Goal: Information Seeking & Learning: Learn about a topic

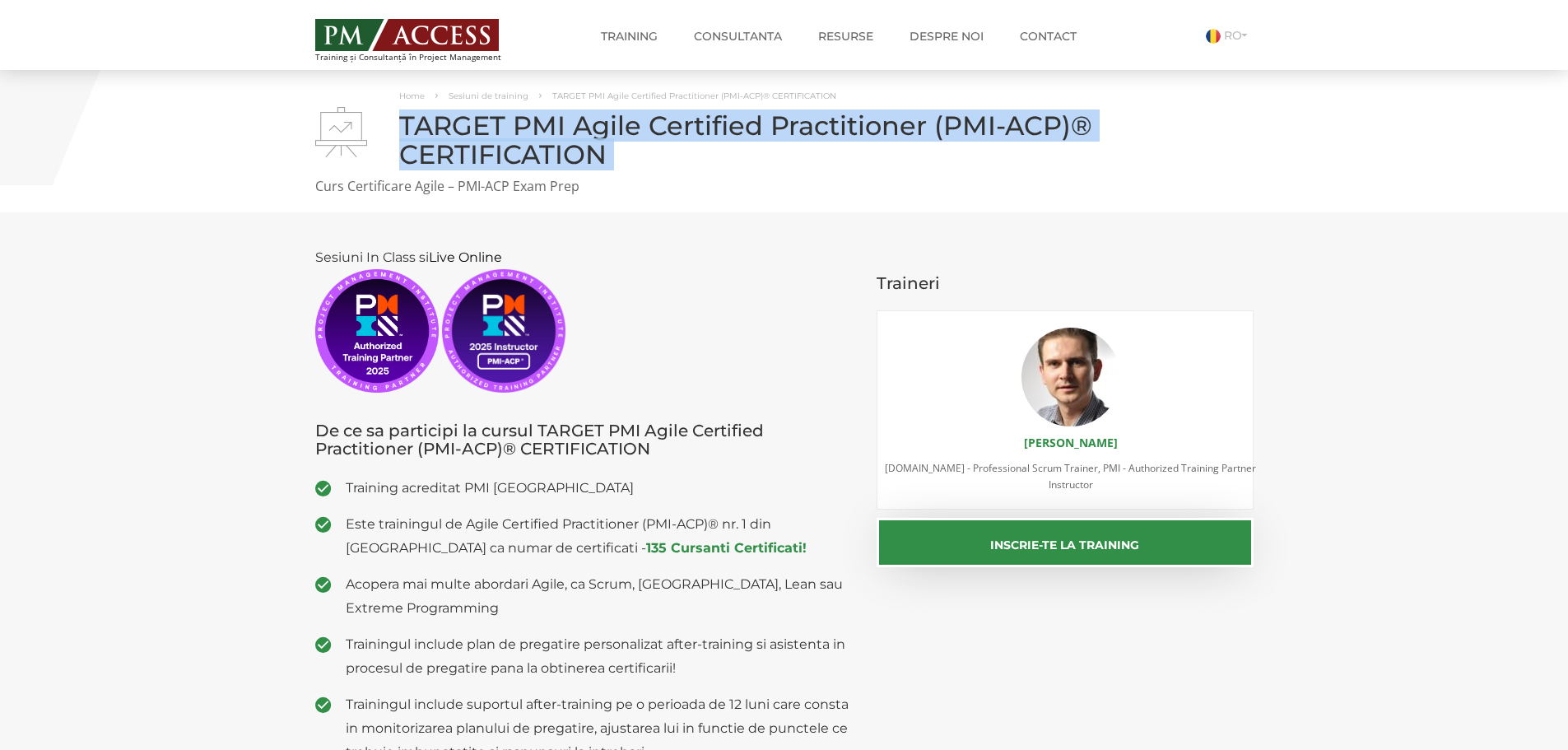
click at [736, 157] on h1 "TARGET PMI Agile Certified Practitioner (PMI-ACP)® CERTIFICATION" at bounding box center [784, 140] width 938 height 58
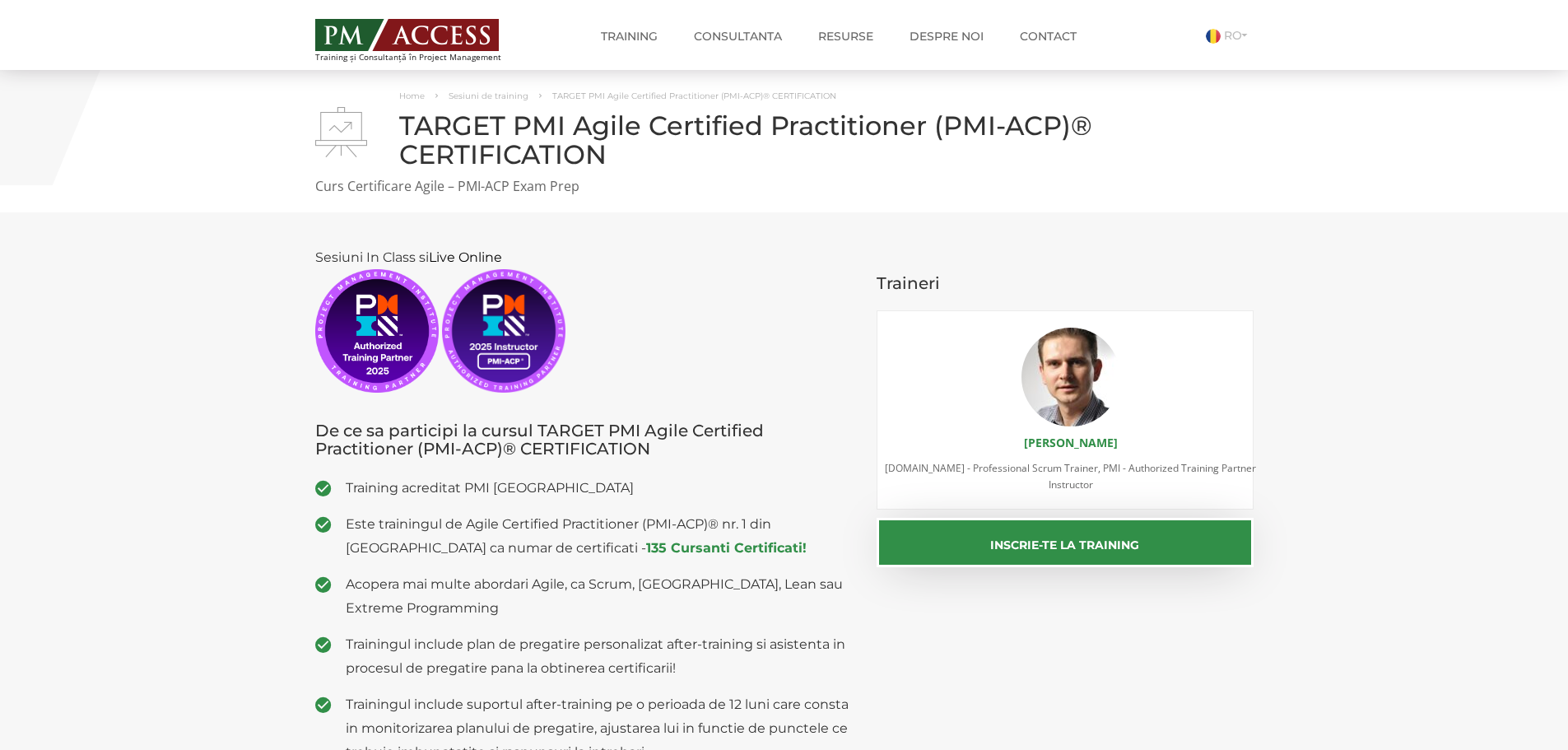
click at [820, 114] on h1 "TARGET PMI Agile Certified Practitioner (PMI-ACP)® CERTIFICATION" at bounding box center [784, 140] width 938 height 58
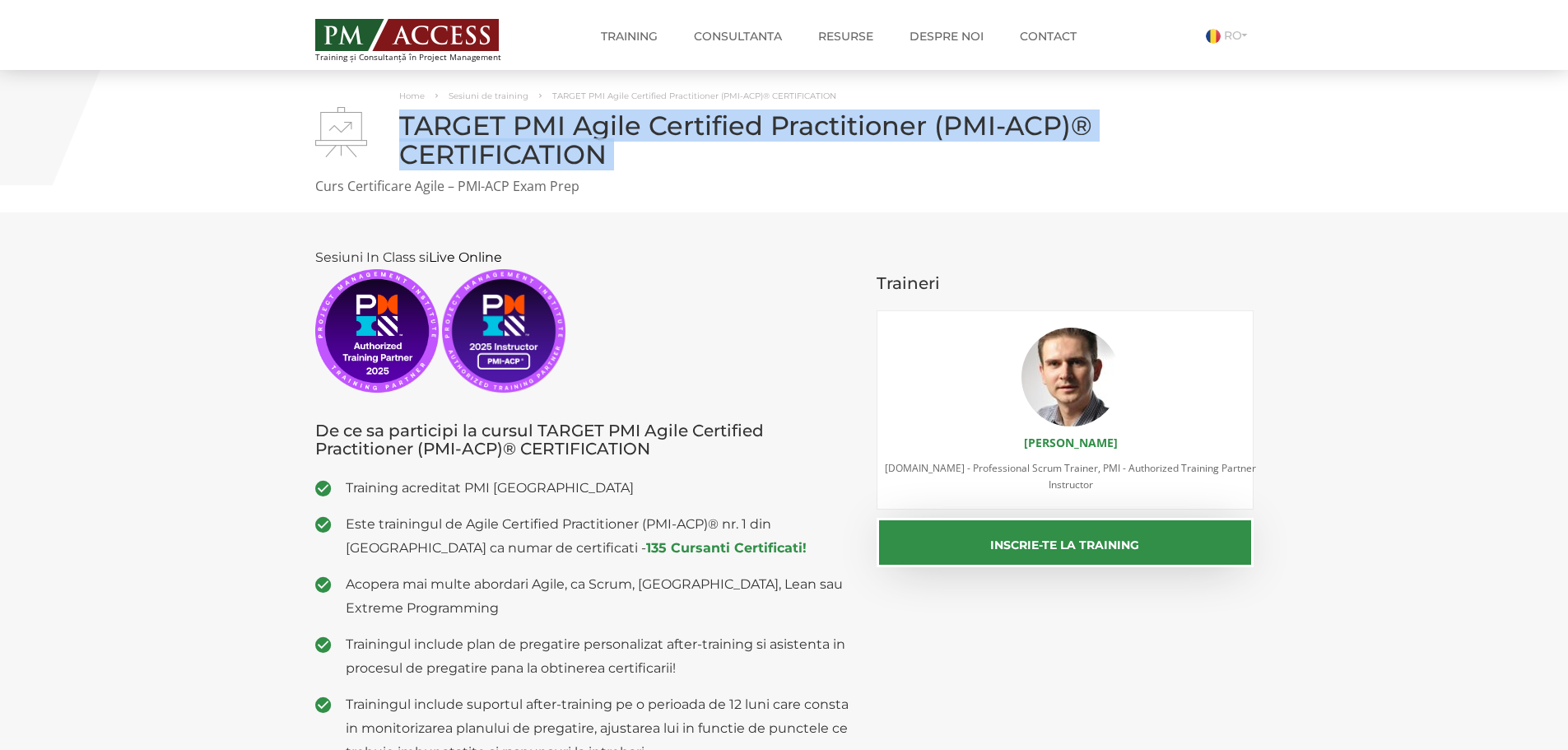
click at [820, 114] on h1 "TARGET PMI Agile Certified Practitioner (PMI-ACP)® CERTIFICATION" at bounding box center [784, 140] width 938 height 58
click at [1052, 166] on h1 "TARGET PMI Agile Certified Practitioner (PMI-ACP)® CERTIFICATION" at bounding box center [784, 140] width 938 height 58
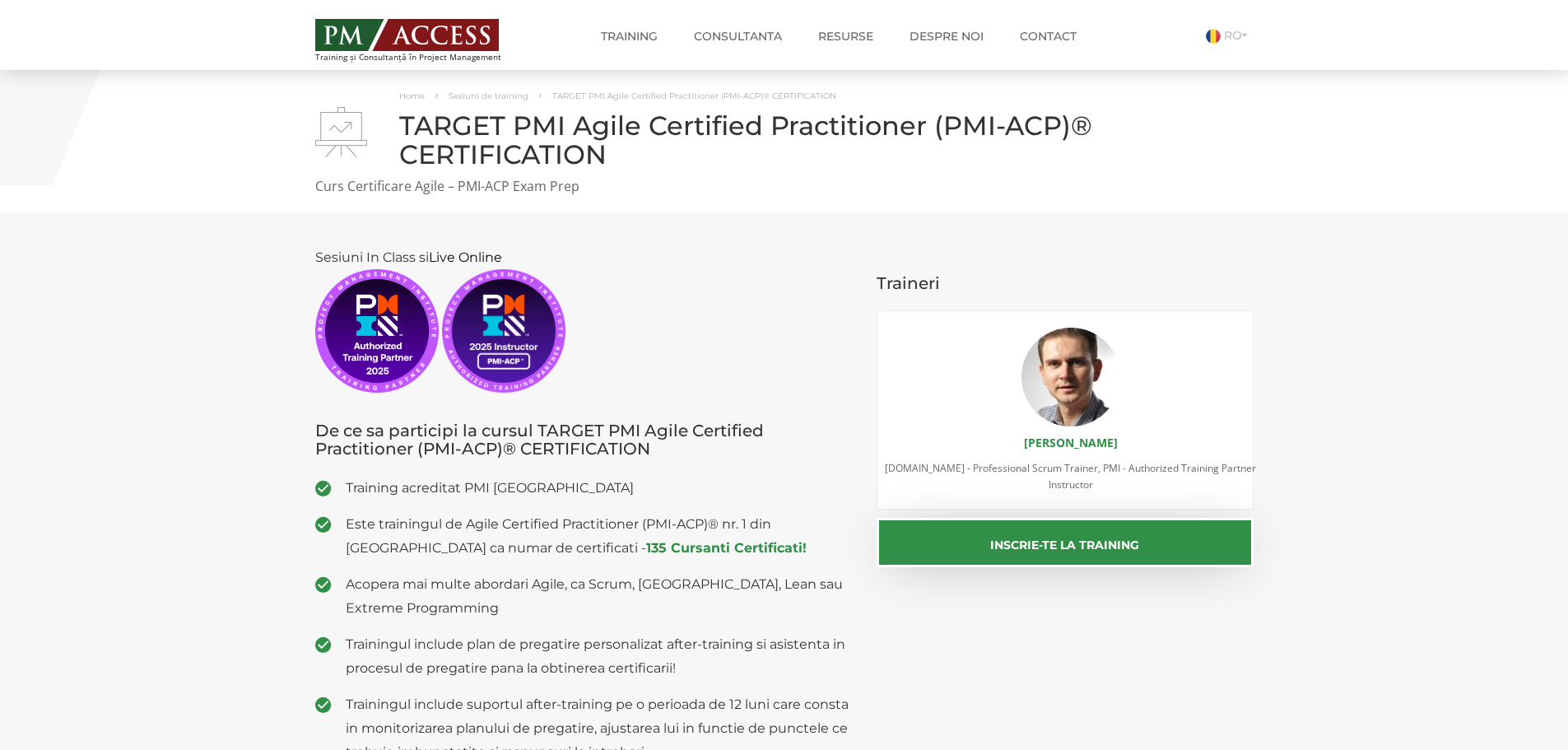
click at [1052, 166] on h1 "TARGET PMI Agile Certified Practitioner (PMI-ACP)® CERTIFICATION" at bounding box center [784, 140] width 938 height 58
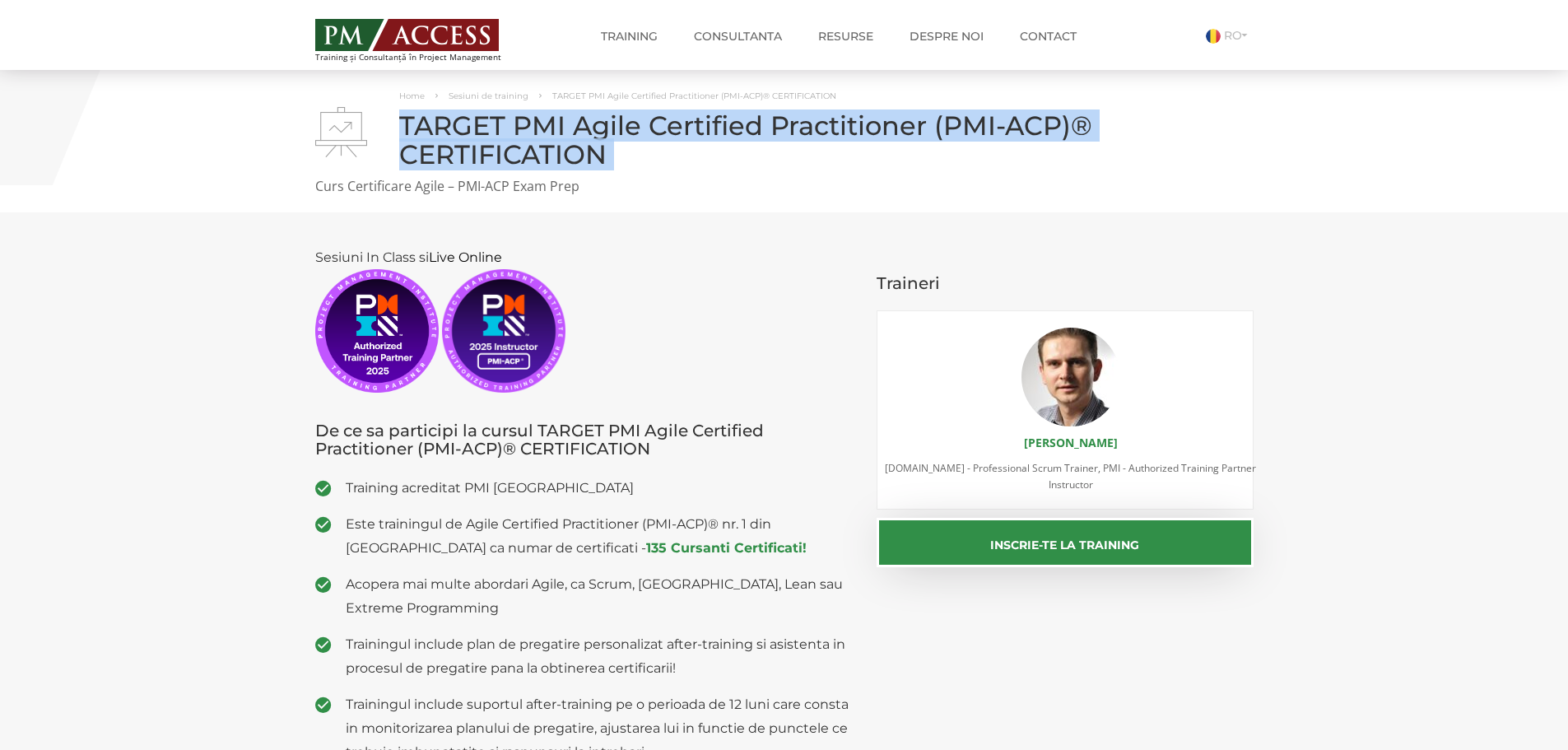
click at [1052, 166] on h1 "TARGET PMI Agile Certified Practitioner (PMI-ACP)® CERTIFICATION" at bounding box center [784, 140] width 938 height 58
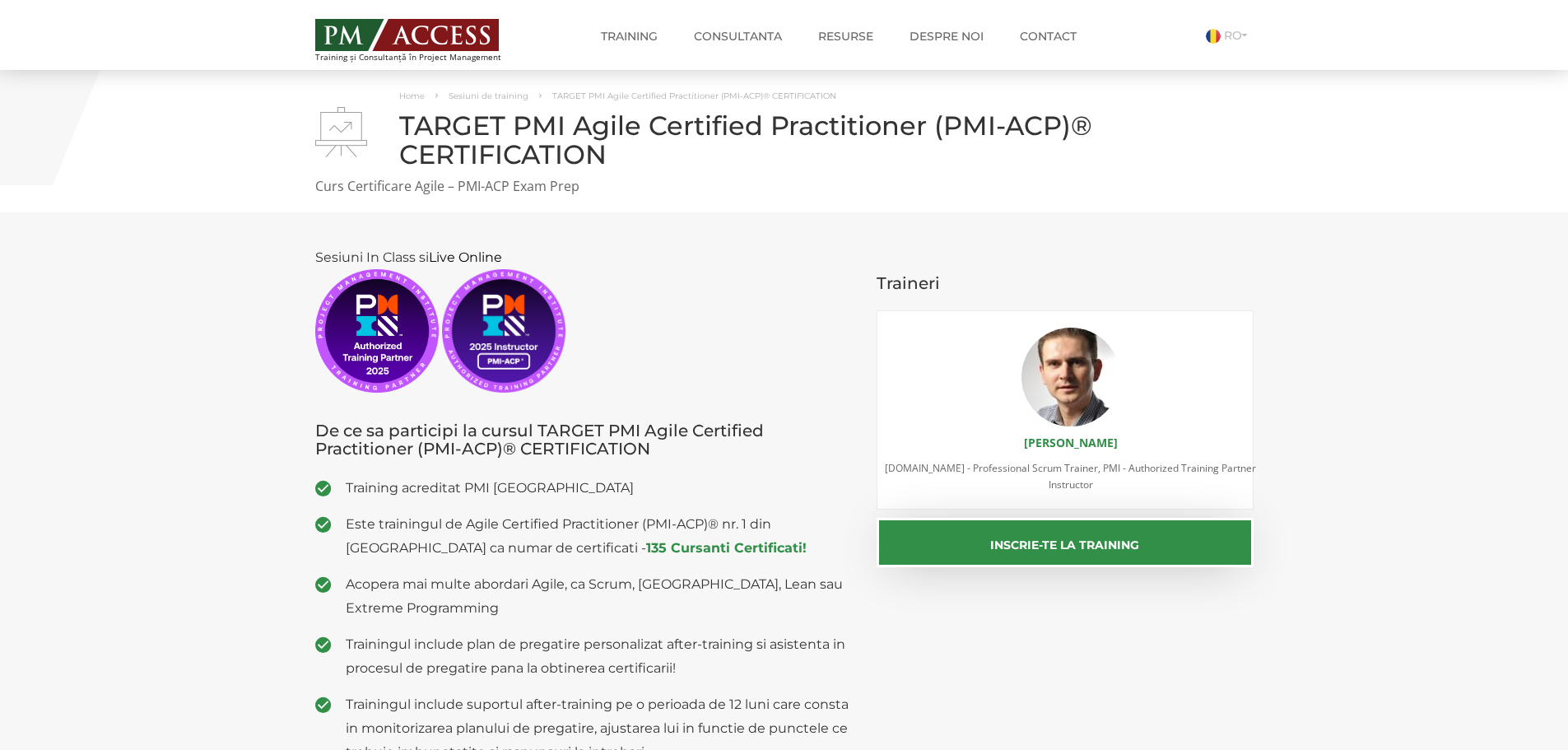
click at [808, 184] on p "Curs Certificare Agile – PMI-ACP Exam Prep" at bounding box center [784, 186] width 938 height 19
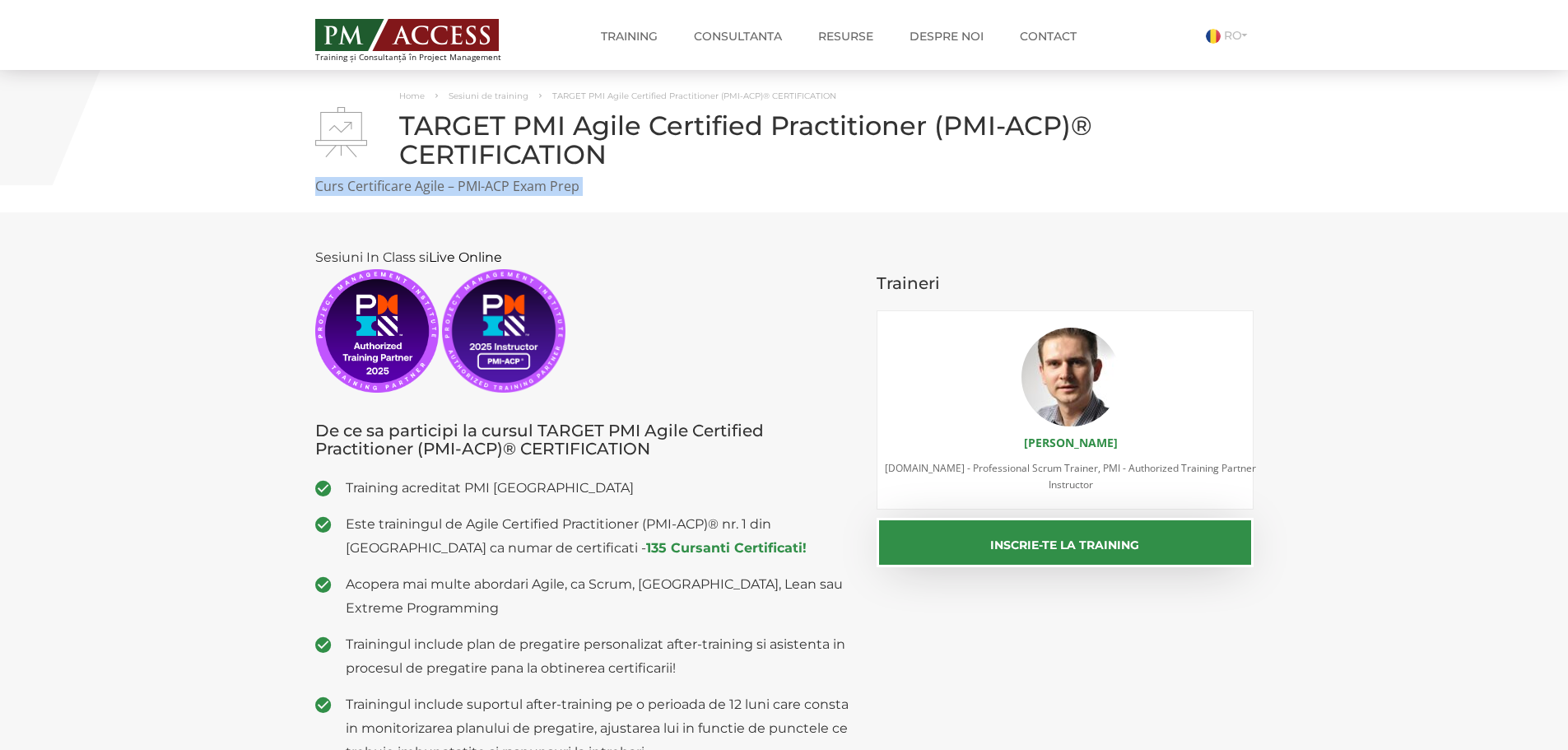
click at [808, 184] on p "Curs Certificare Agile – PMI-ACP Exam Prep" at bounding box center [784, 186] width 938 height 19
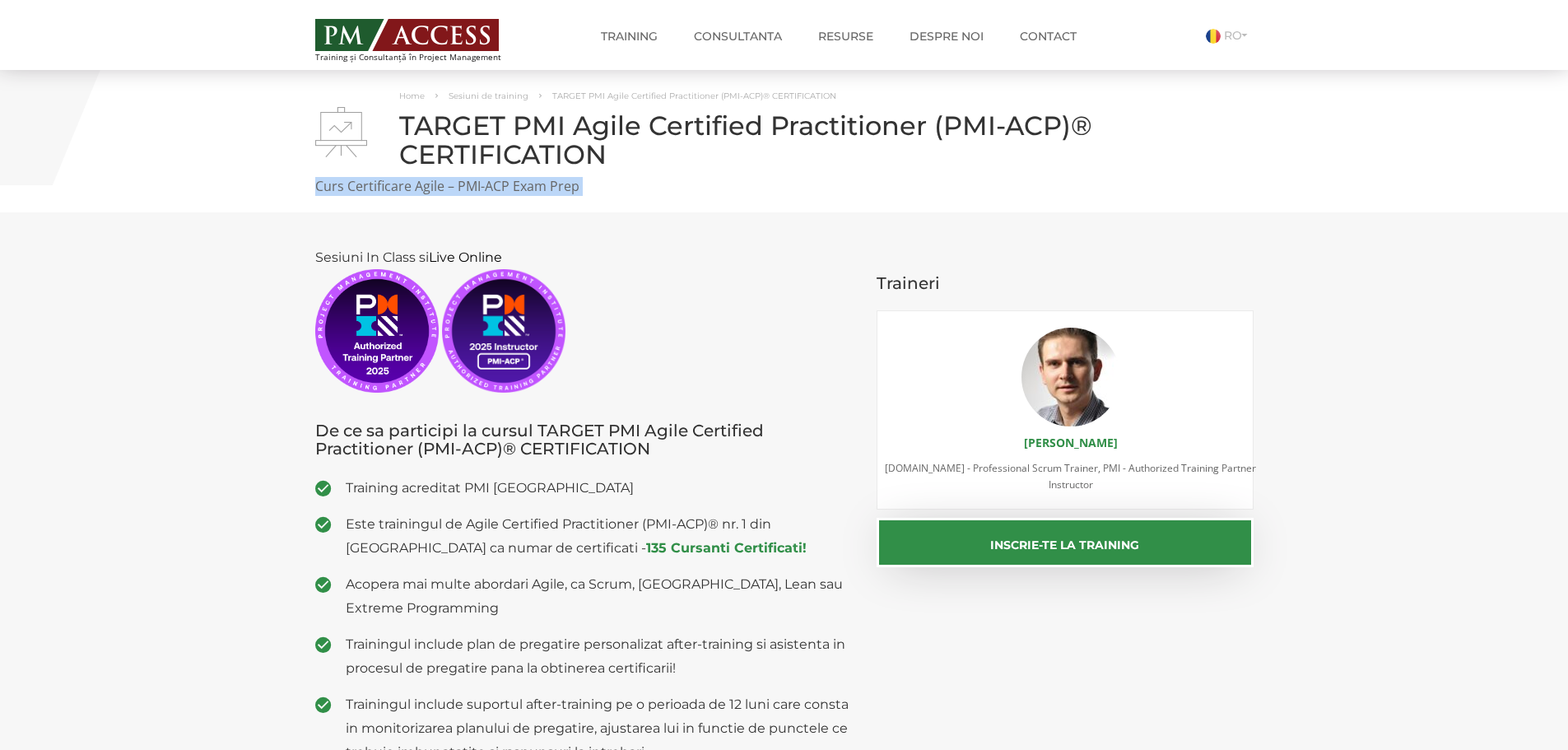
click at [808, 184] on p "Curs Certificare Agile – PMI-ACP Exam Prep" at bounding box center [784, 186] width 938 height 19
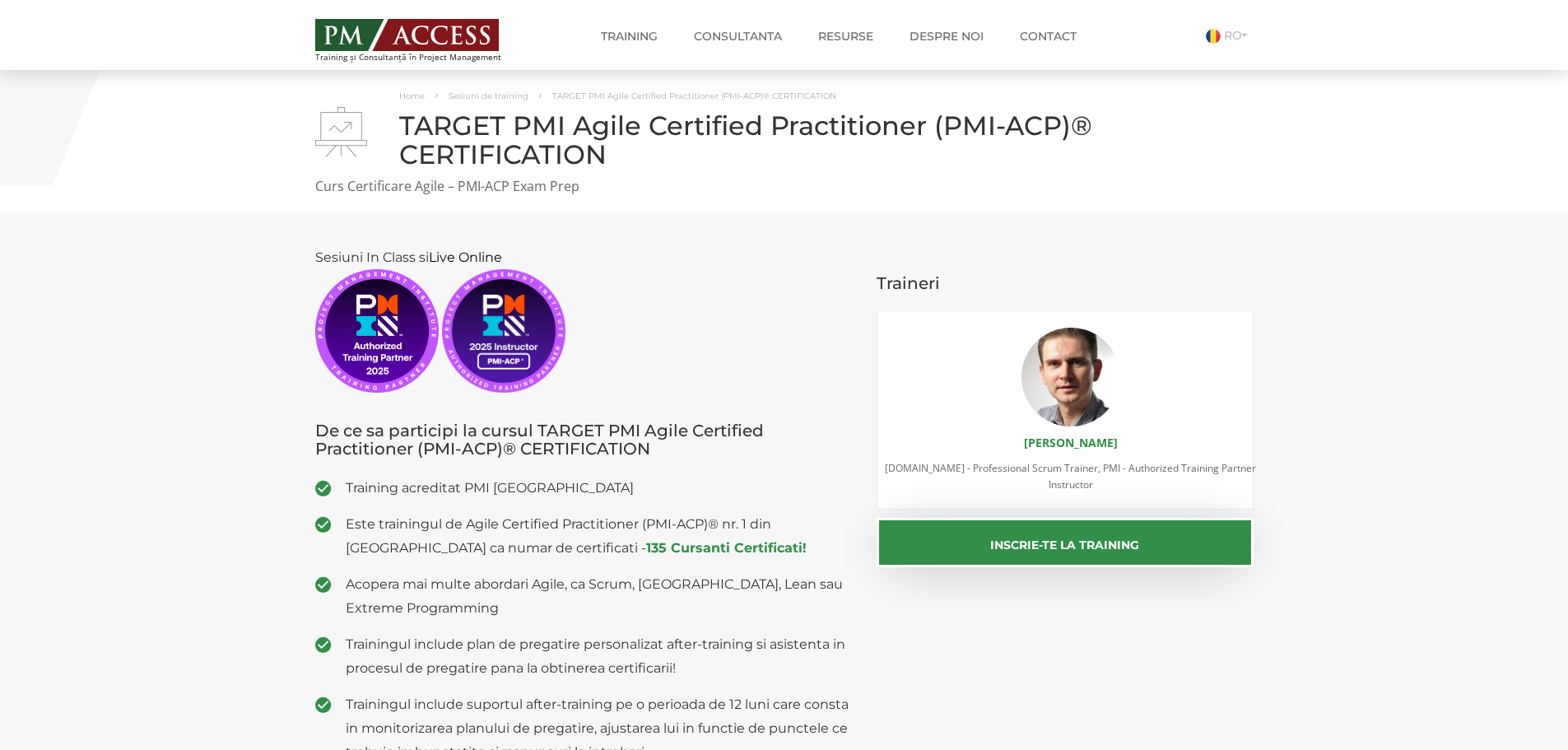
click at [993, 281] on h3 "Traineri" at bounding box center [1066, 283] width 377 height 18
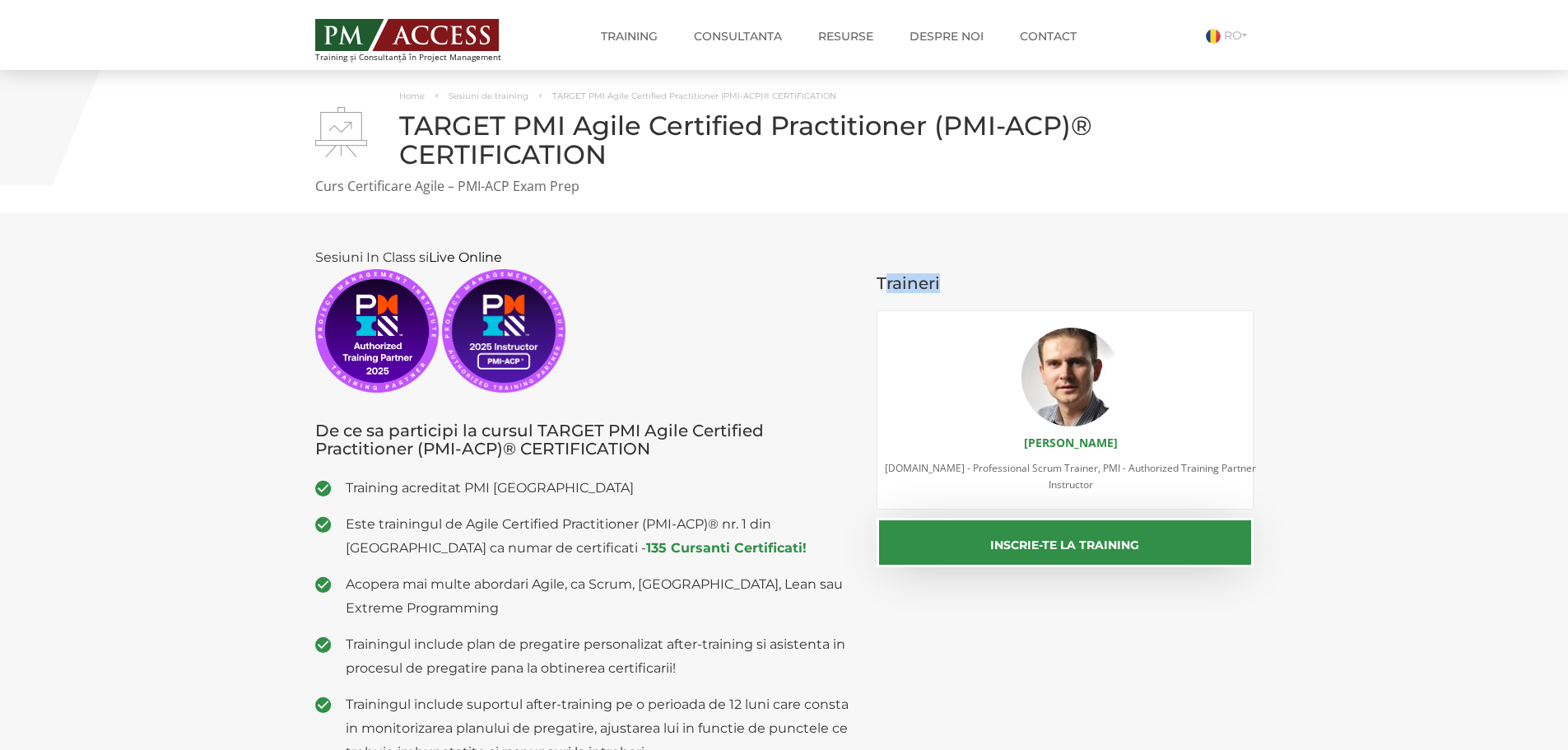
click at [993, 281] on h3 "Traineri" at bounding box center [1066, 283] width 377 height 18
click at [996, 167] on h1 "TARGET PMI Agile Certified Practitioner (PMI-ACP)® CERTIFICATION" at bounding box center [784, 140] width 938 height 58
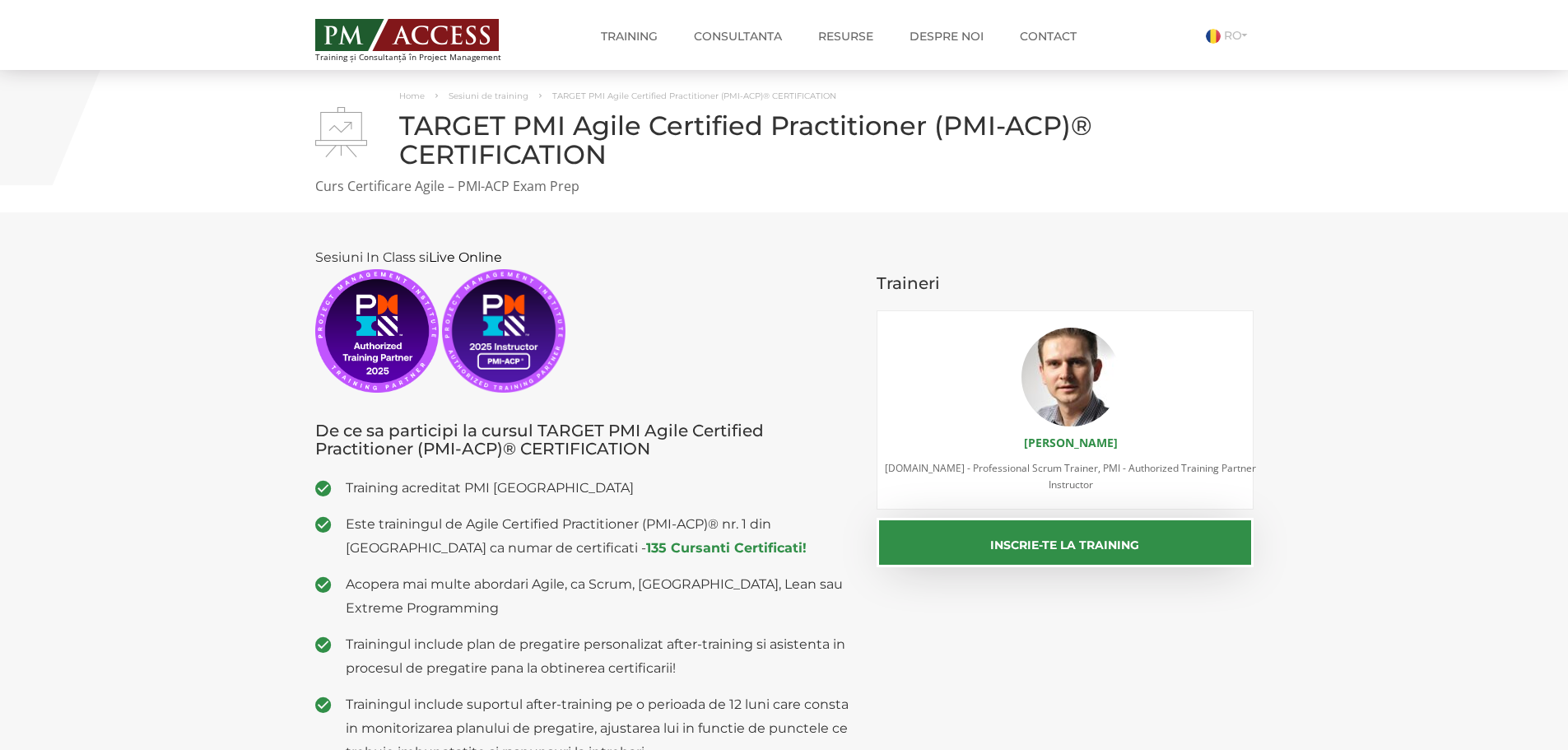
click at [950, 281] on h3 "Traineri" at bounding box center [1066, 283] width 377 height 18
click at [884, 155] on h1 "TARGET PMI Agile Certified Practitioner (PMI-ACP)® CERTIFICATION" at bounding box center [784, 140] width 938 height 58
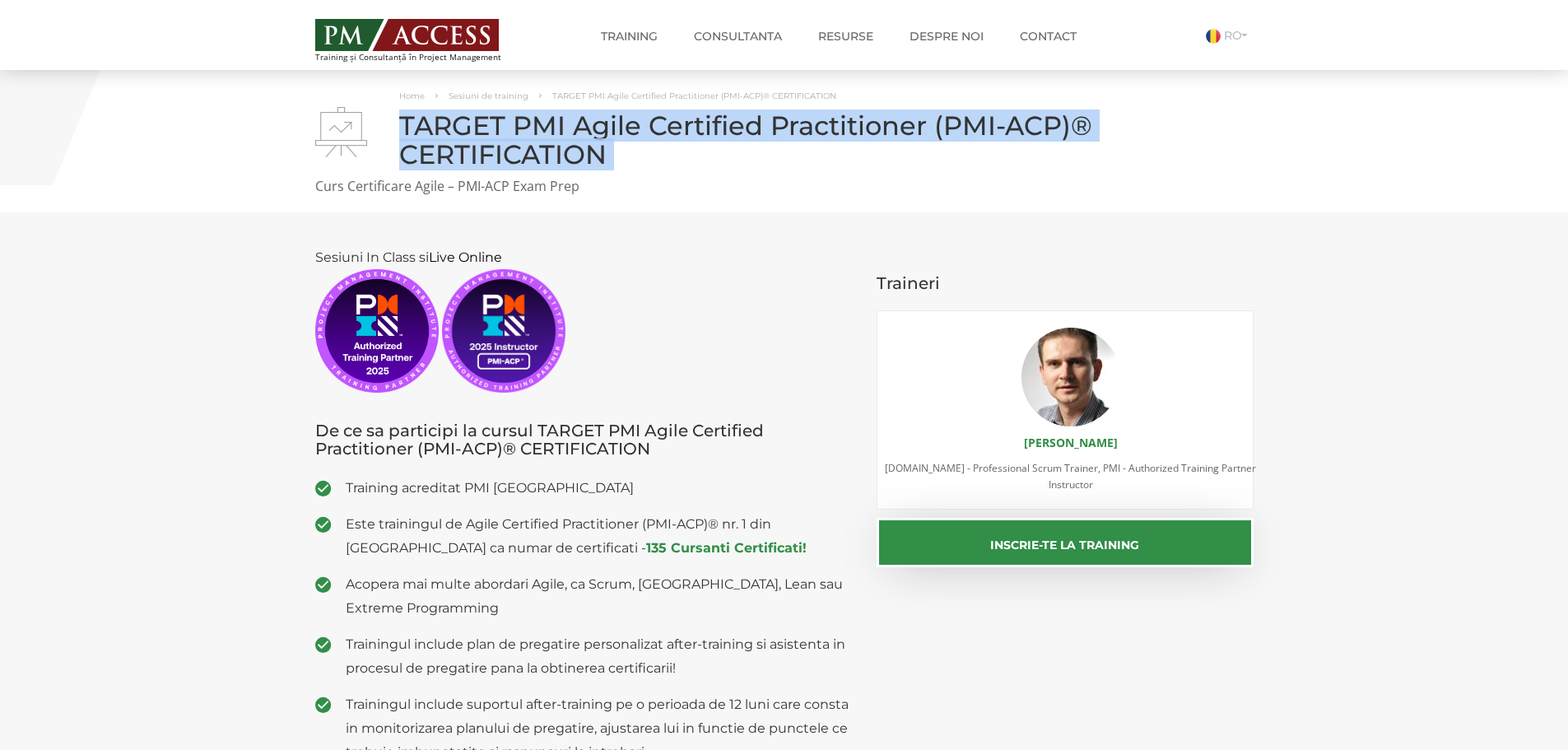
click at [884, 155] on h1 "TARGET PMI Agile Certified Practitioner (PMI-ACP)® CERTIFICATION" at bounding box center [784, 140] width 938 height 58
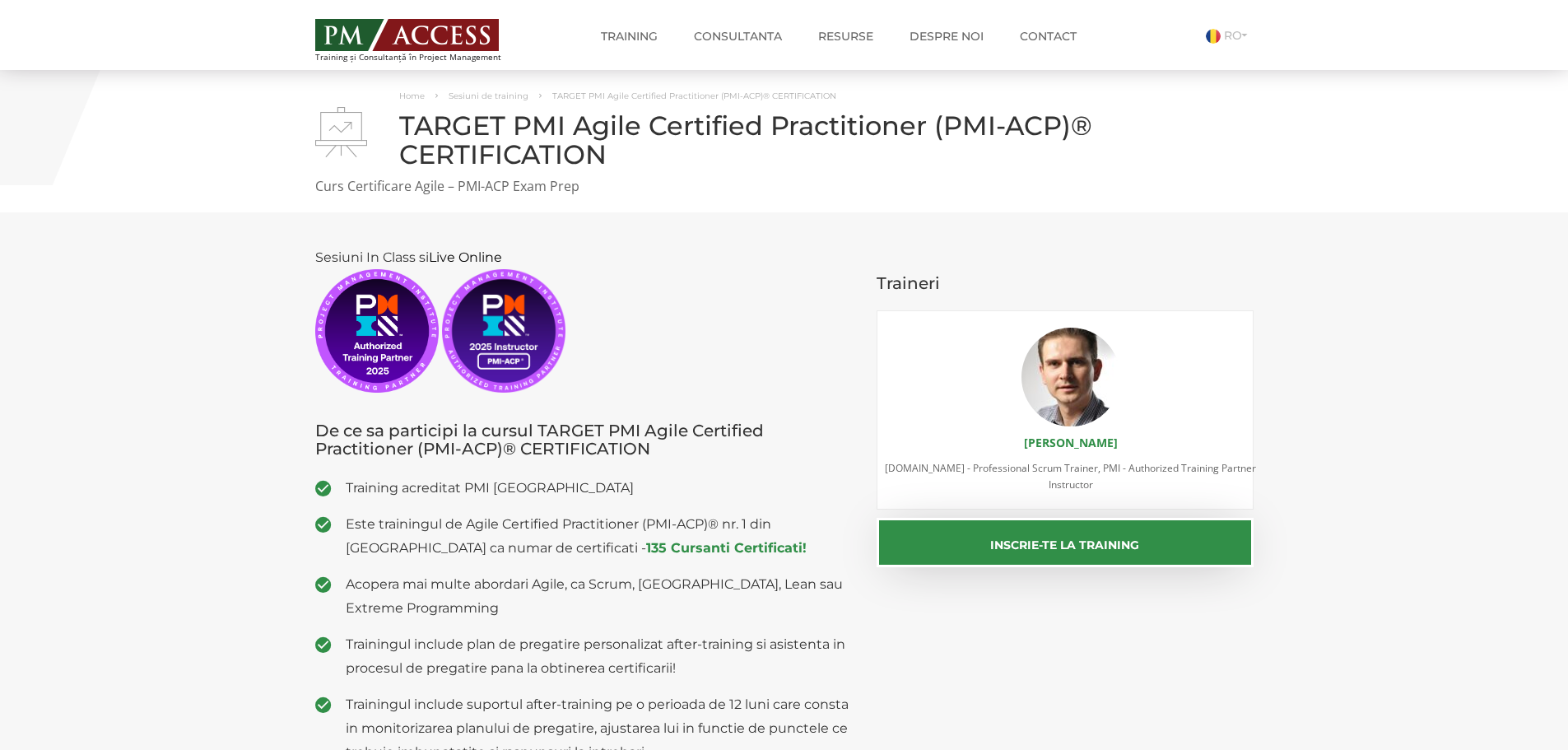
click at [753, 193] on p "Curs Certificare Agile – PMI-ACP Exam Prep" at bounding box center [784, 186] width 938 height 19
click at [775, 193] on p "Curs Certificare Agile – PMI-ACP Exam Prep" at bounding box center [784, 186] width 938 height 19
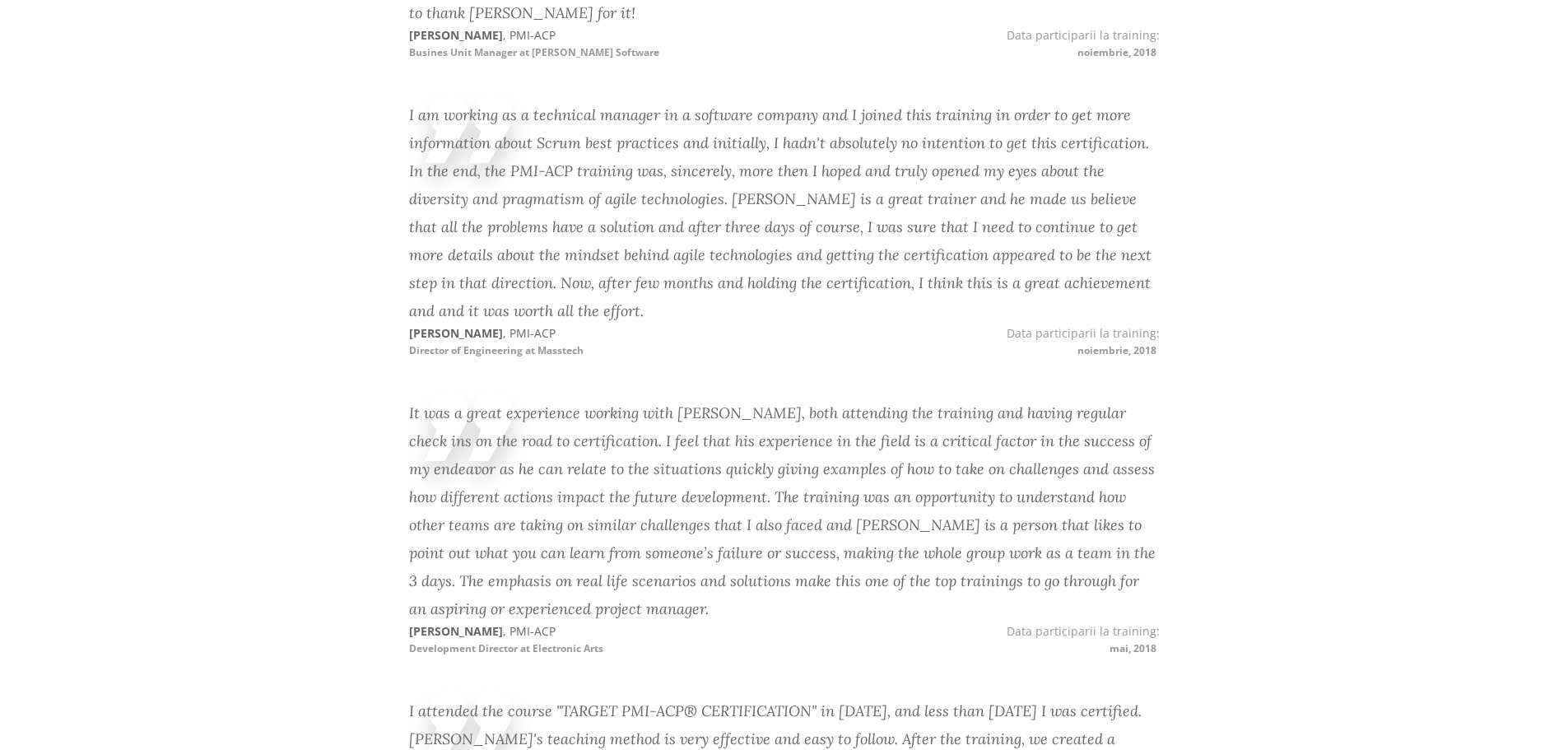
scroll to position [5603, 0]
